Goal: Transaction & Acquisition: Subscribe to service/newsletter

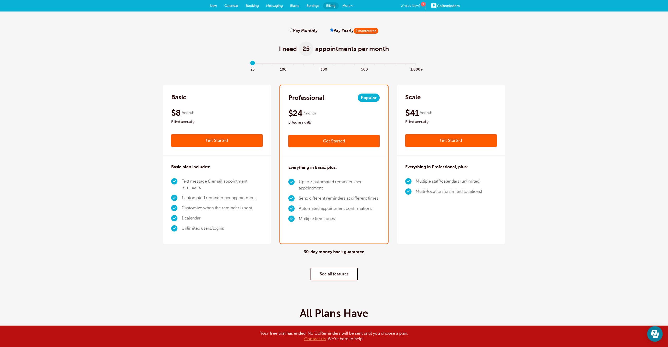
click at [305, 30] on label "Pay Monthly" at bounding box center [304, 30] width 28 height 5
click at [293, 30] on input "Pay Monthly" at bounding box center [291, 29] width 3 height 3
radio input "true"
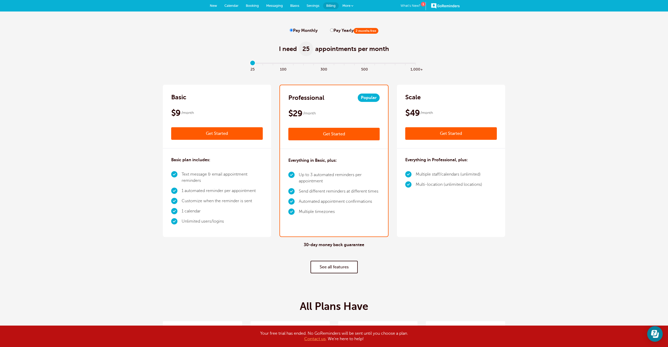
click at [350, 28] on label "Pay Yearly 2 months free" at bounding box center [354, 30] width 48 height 5
click at [334, 28] on input "Pay Yearly 2 months free" at bounding box center [331, 29] width 3 height 3
radio input "true"
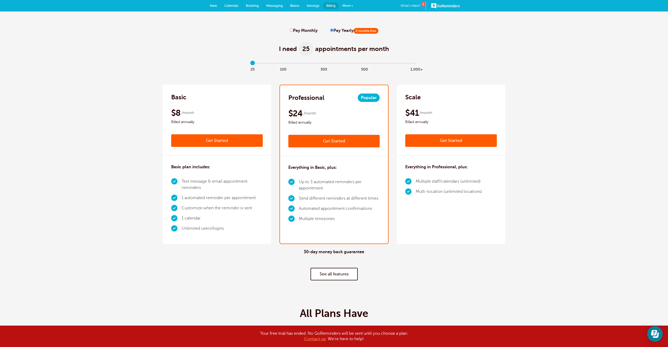
click at [308, 31] on label "Pay Monthly" at bounding box center [304, 30] width 28 height 5
click at [293, 31] on input "Pay Monthly" at bounding box center [291, 29] width 3 height 3
radio input "true"
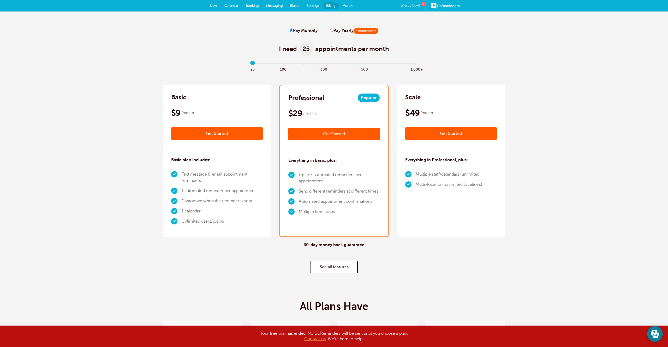
click at [342, 31] on label "Pay Yearly 2 months free" at bounding box center [354, 30] width 48 height 5
click at [334, 31] on input "Pay Yearly 2 months free" at bounding box center [331, 29] width 3 height 3
radio input "true"
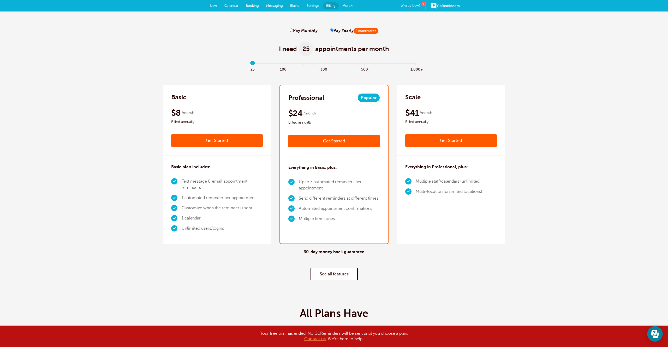
click at [308, 29] on label "Pay Monthly" at bounding box center [304, 30] width 28 height 5
click at [293, 29] on input "Pay Monthly" at bounding box center [291, 29] width 3 height 3
radio input "true"
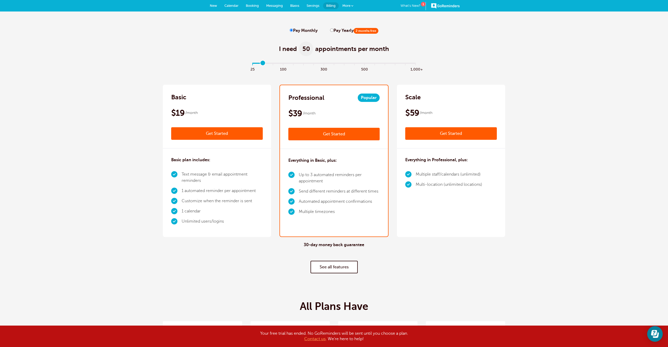
drag, startPoint x: 253, startPoint y: 62, endPoint x: 264, endPoint y: 63, distance: 11.0
click at [264, 64] on input "range" at bounding box center [334, 64] width 169 height 1
drag, startPoint x: 262, startPoint y: 61, endPoint x: 335, endPoint y: 64, distance: 72.6
type input "8"
click at [335, 64] on input "range" at bounding box center [334, 64] width 169 height 1
